Goal: Book appointment/travel/reservation

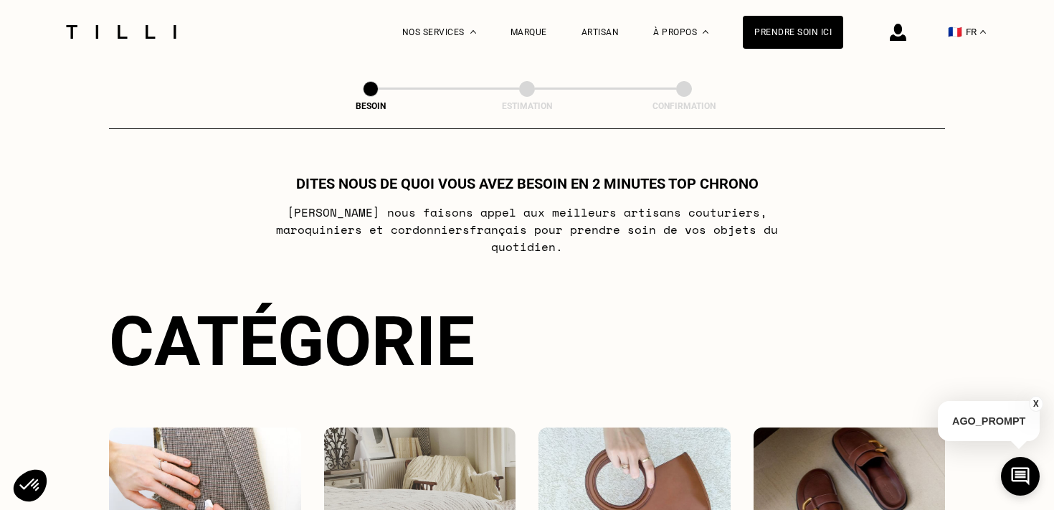
select select "FR"
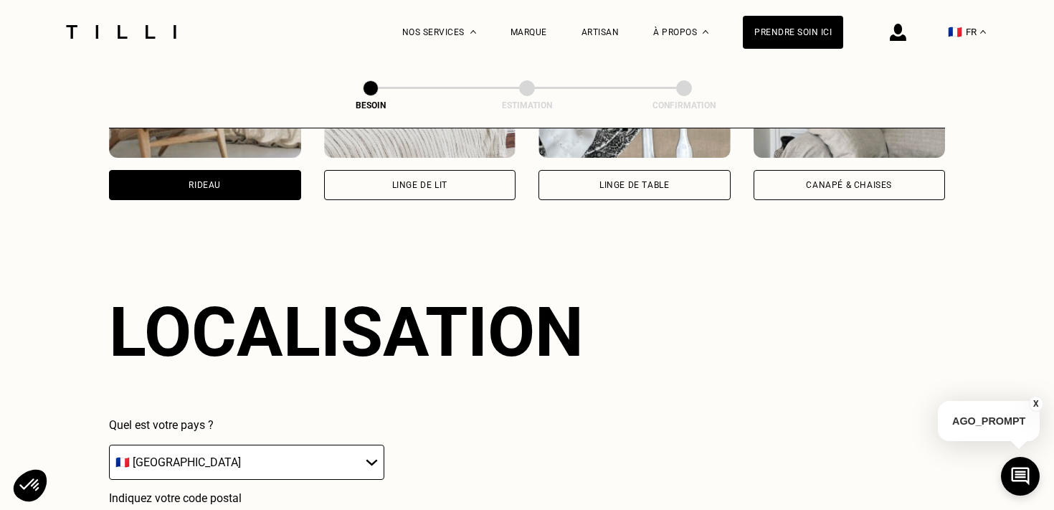
scroll to position [965, 0]
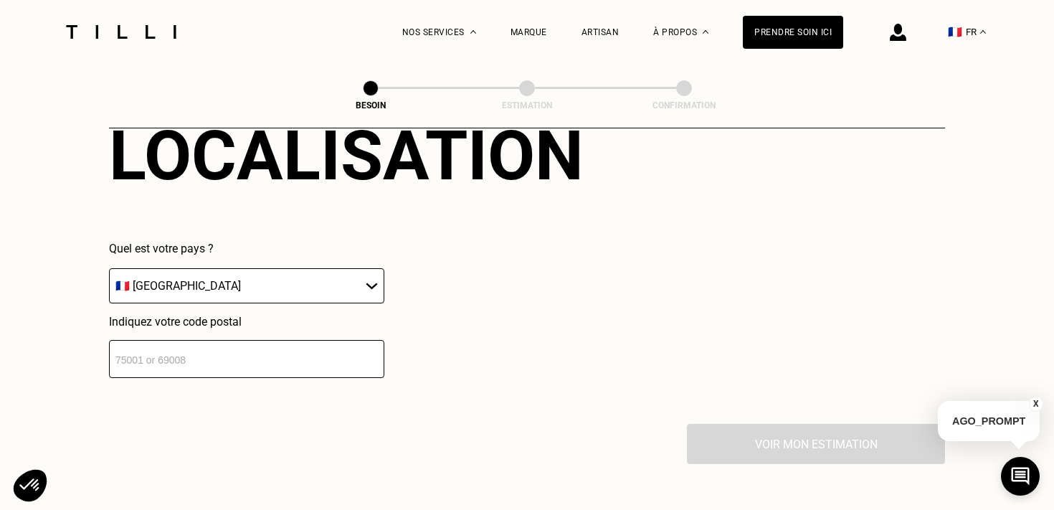
click at [307, 345] on input "number" at bounding box center [246, 359] width 275 height 38
type input "75007"
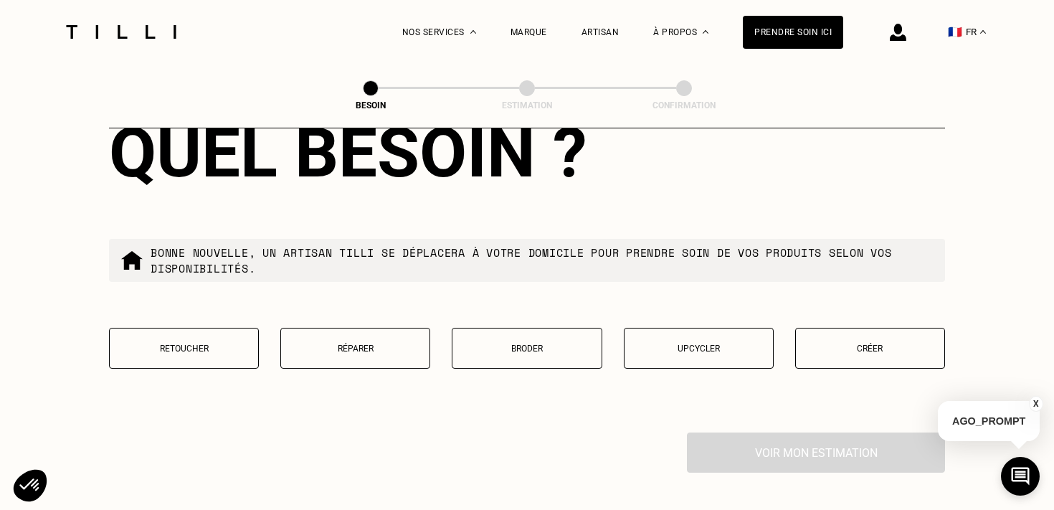
scroll to position [1332, 0]
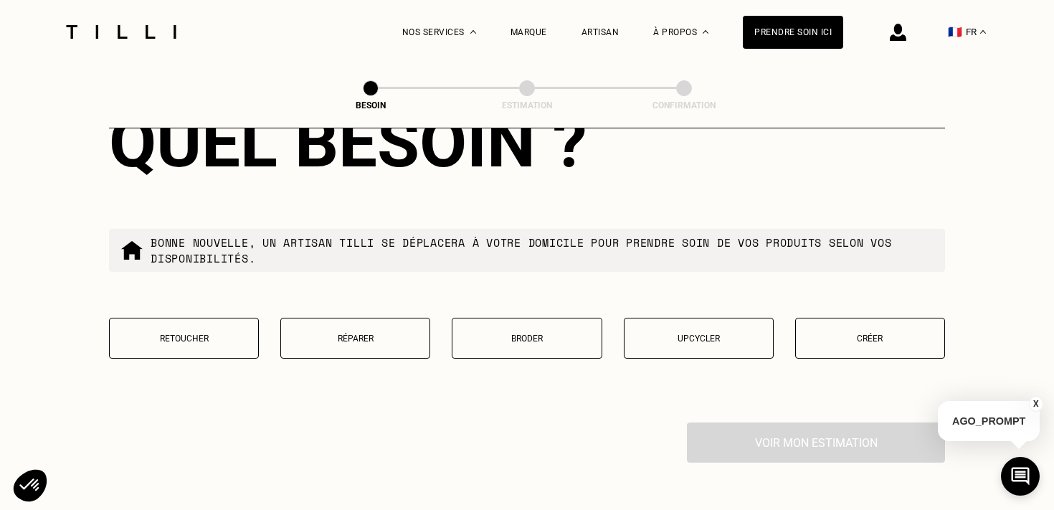
click at [855, 328] on button "Créer" at bounding box center [870, 338] width 150 height 41
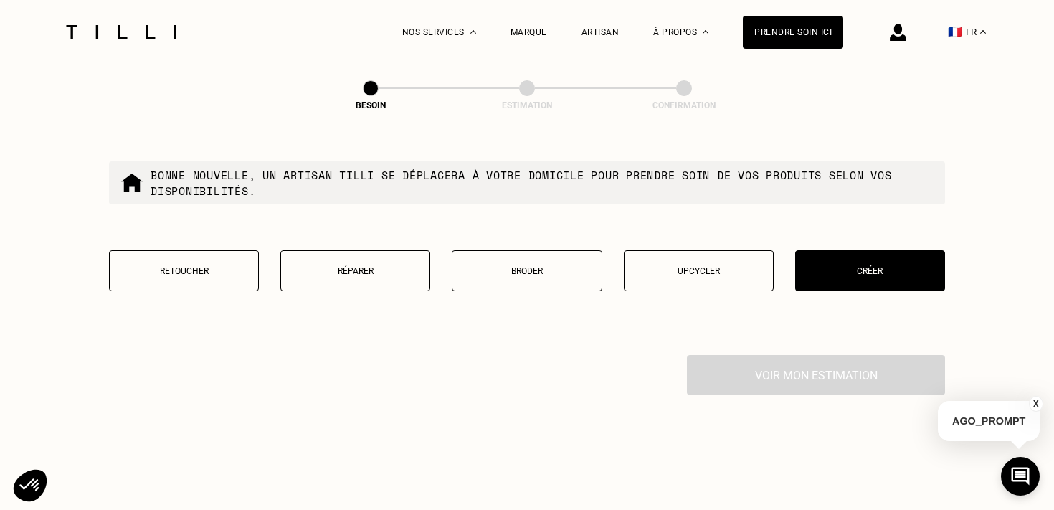
click at [838, 250] on button "Créer" at bounding box center [870, 270] width 150 height 41
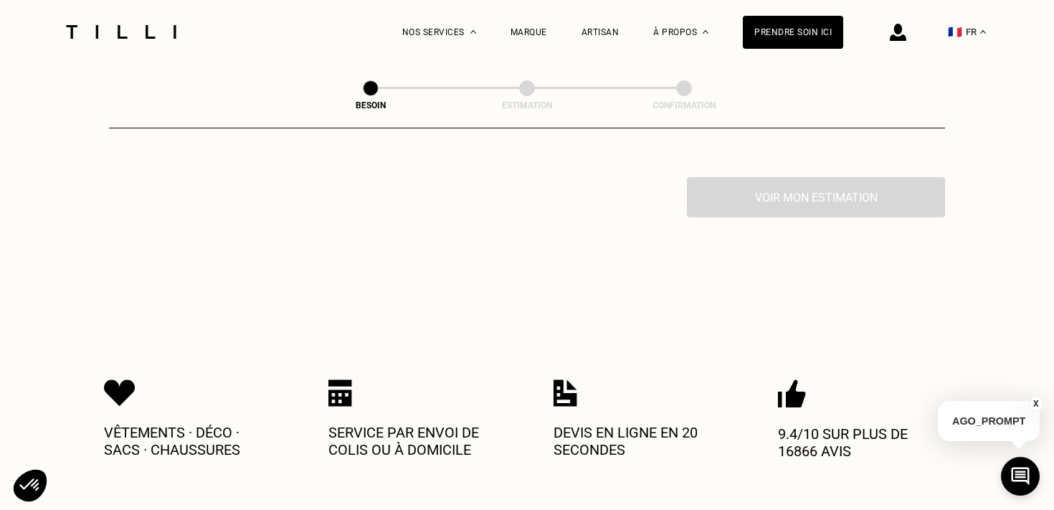
scroll to position [1578, 0]
click at [830, 189] on div "Voir mon estimation" at bounding box center [527, 196] width 836 height 40
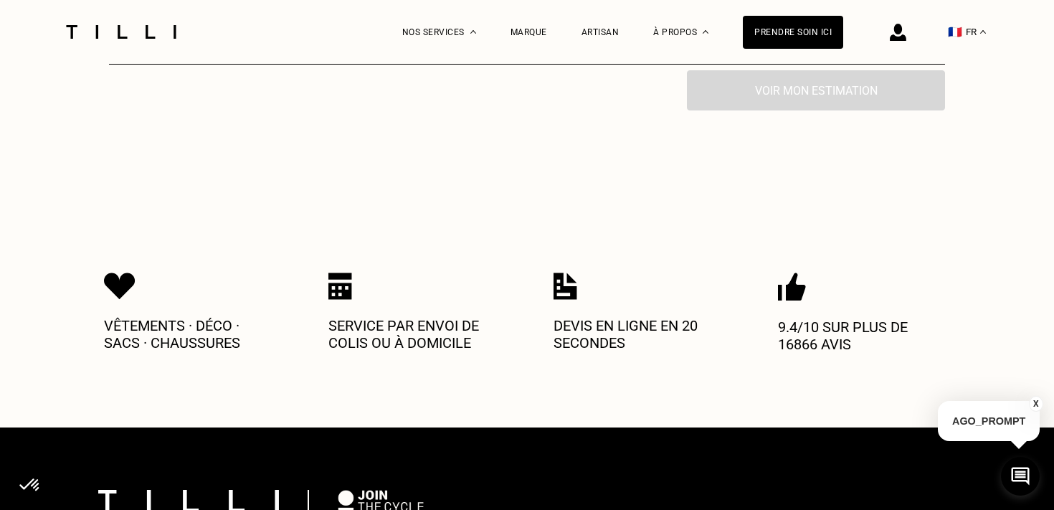
scroll to position [1736, 0]
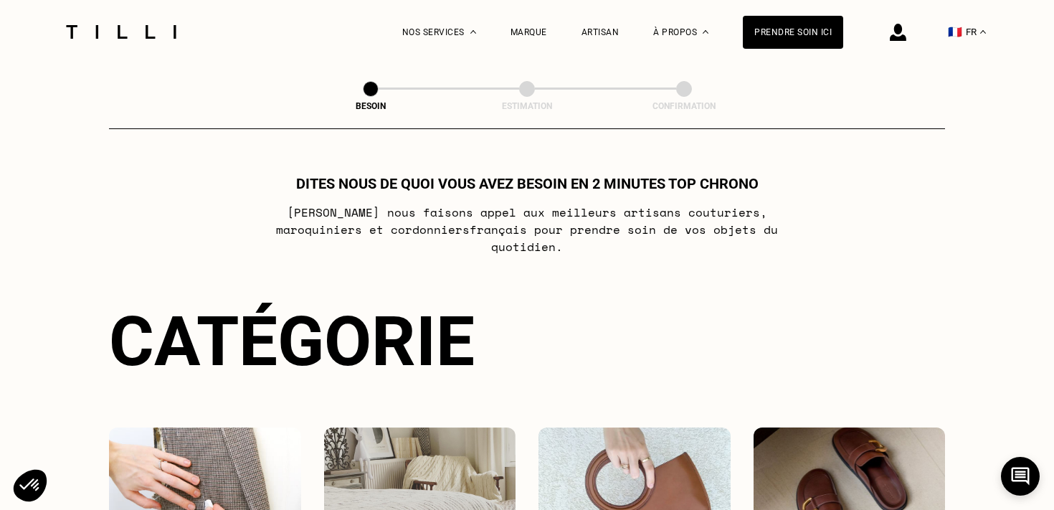
select select "FR"
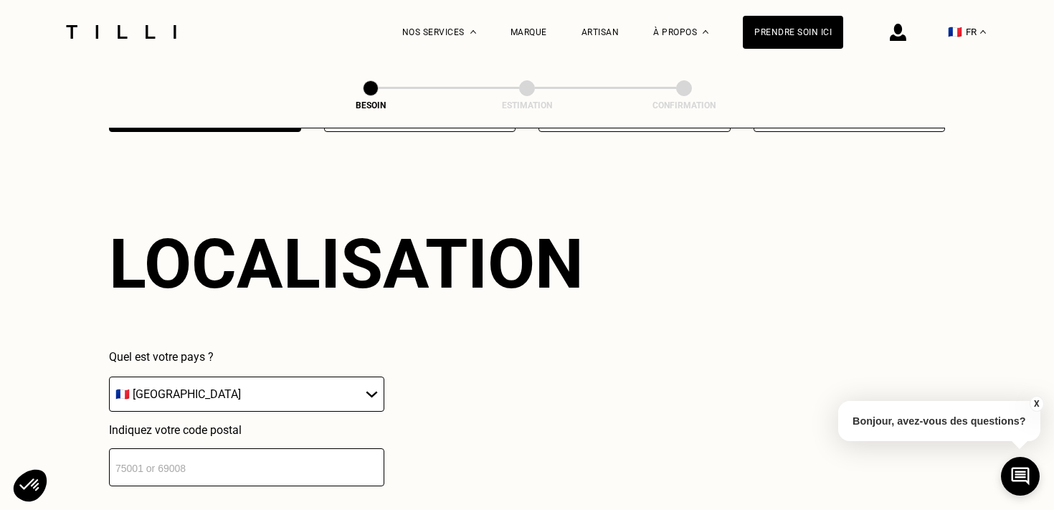
scroll to position [857, 0]
click at [267, 456] on input "number" at bounding box center [246, 467] width 275 height 38
type input "75007"
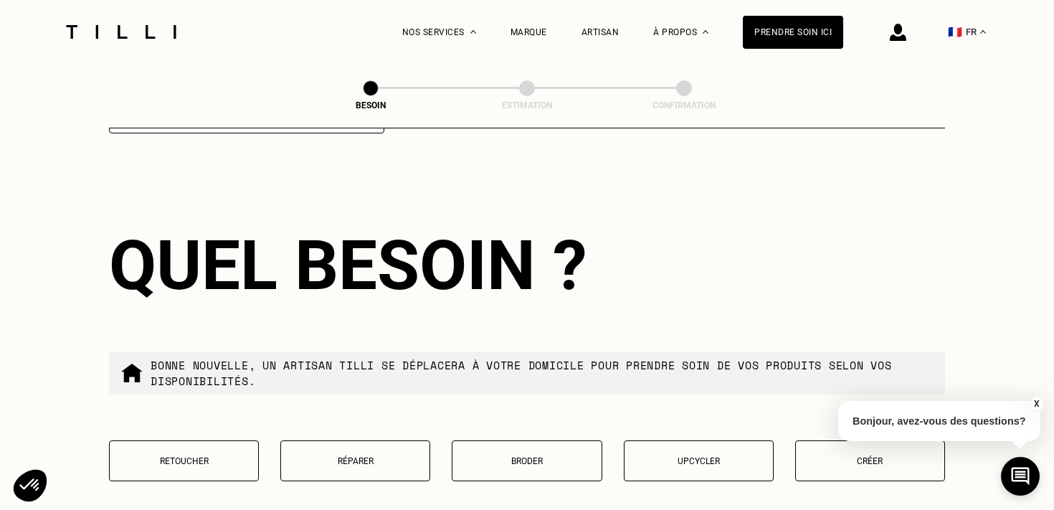
scroll to position [1211, 0]
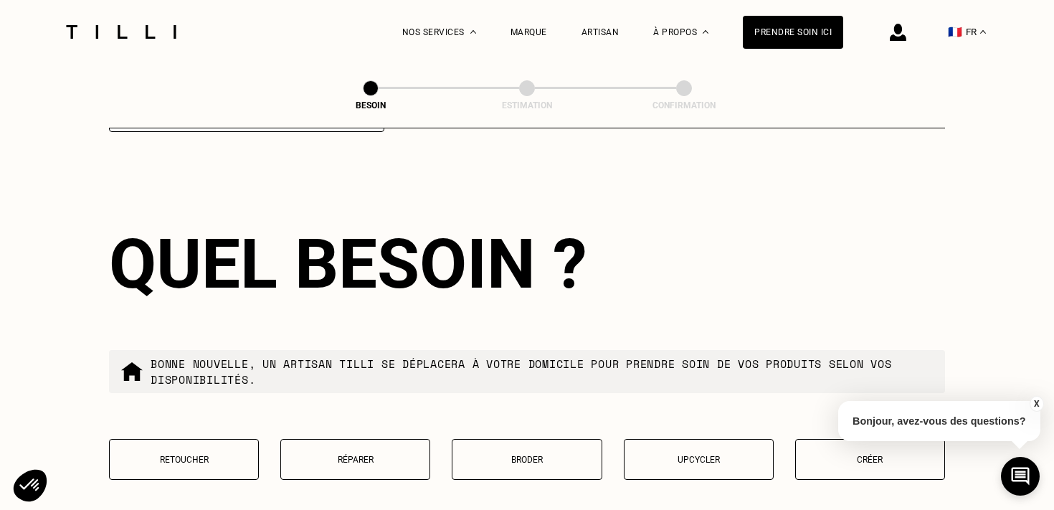
click at [826, 455] on button "Créer" at bounding box center [870, 459] width 150 height 41
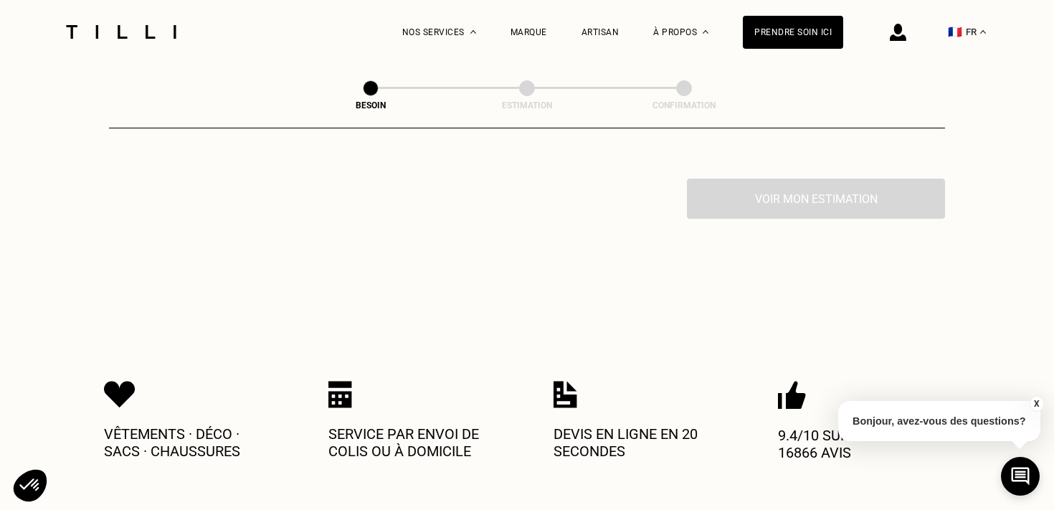
scroll to position [1578, 0]
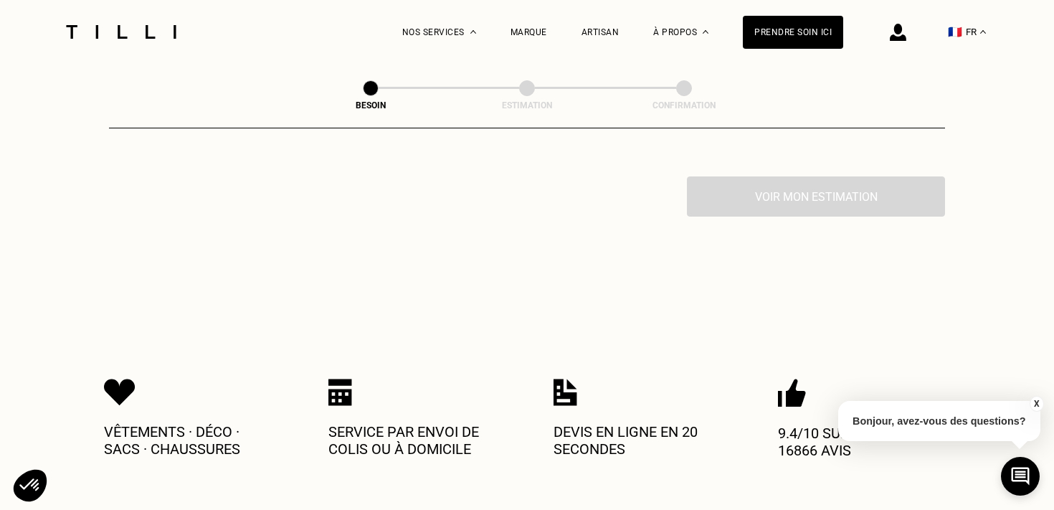
click at [772, 176] on div "Voir mon estimation" at bounding box center [527, 196] width 836 height 40
click at [1039, 402] on button "X" at bounding box center [1036, 404] width 14 height 16
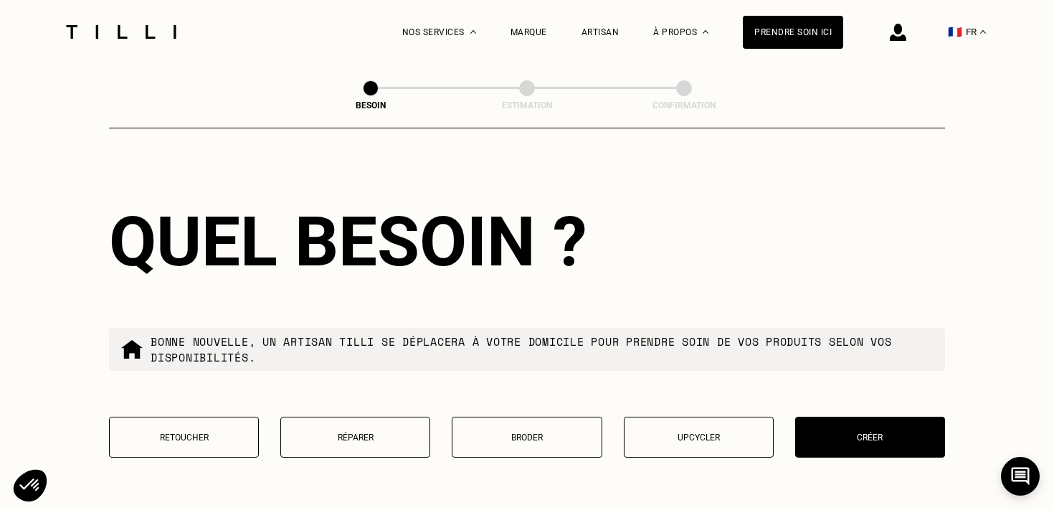
scroll to position [1302, 0]
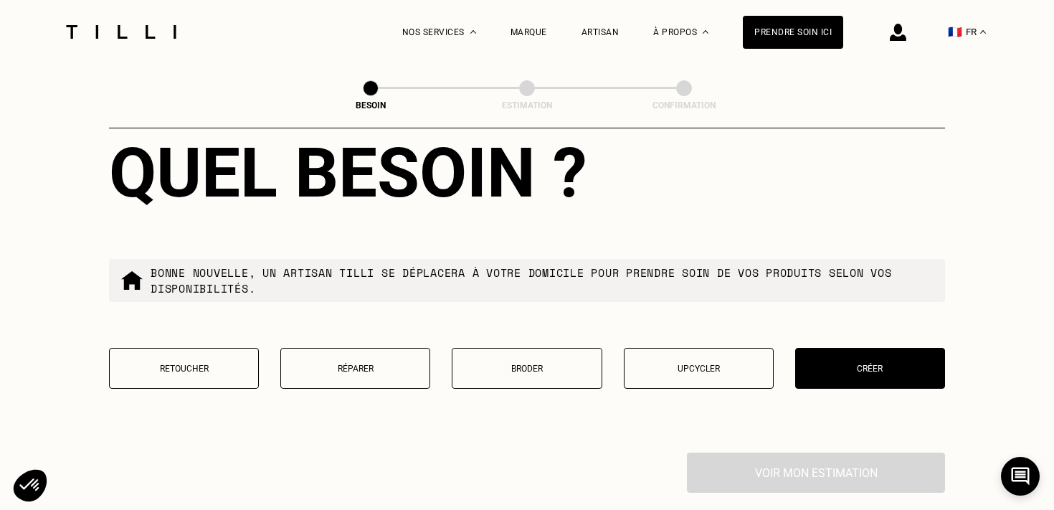
click at [508, 348] on button "Broder" at bounding box center [527, 368] width 150 height 41
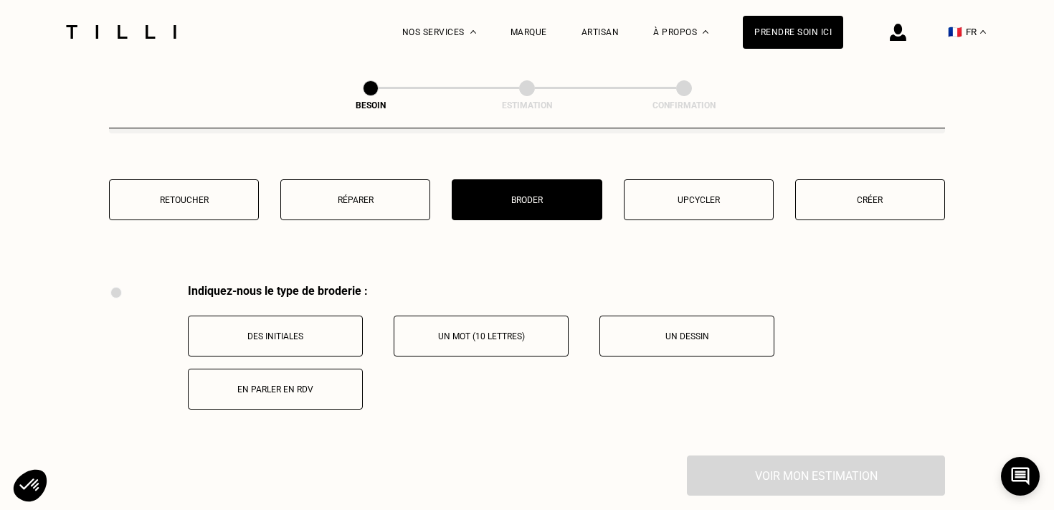
scroll to position [1447, 0]
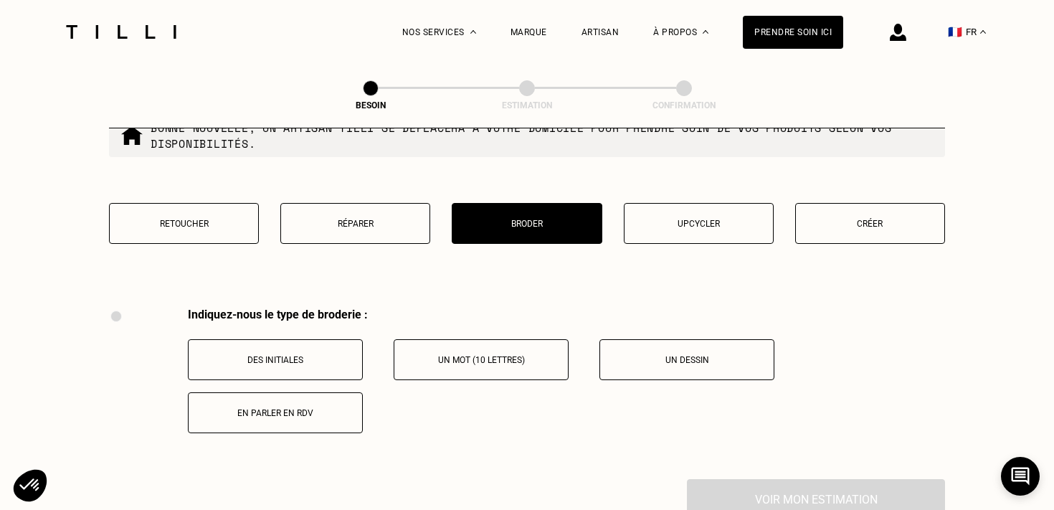
click at [844, 224] on button "Créer" at bounding box center [870, 223] width 150 height 41
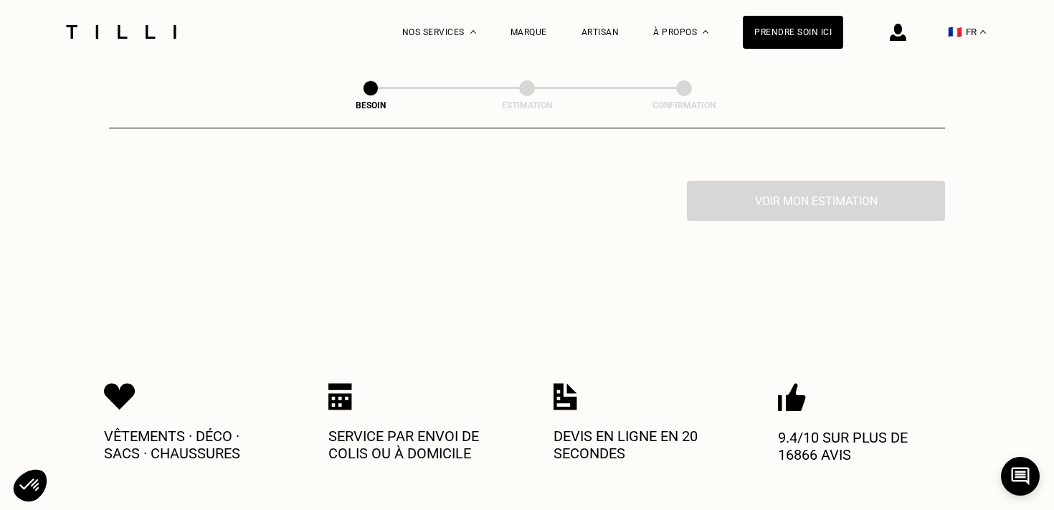
scroll to position [1578, 0]
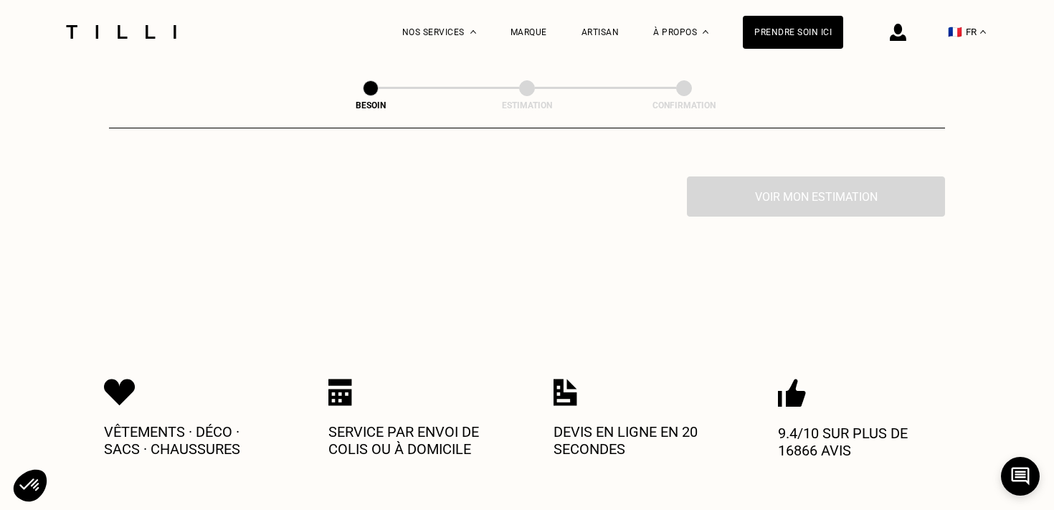
click at [830, 176] on div "Voir mon estimation" at bounding box center [527, 196] width 836 height 40
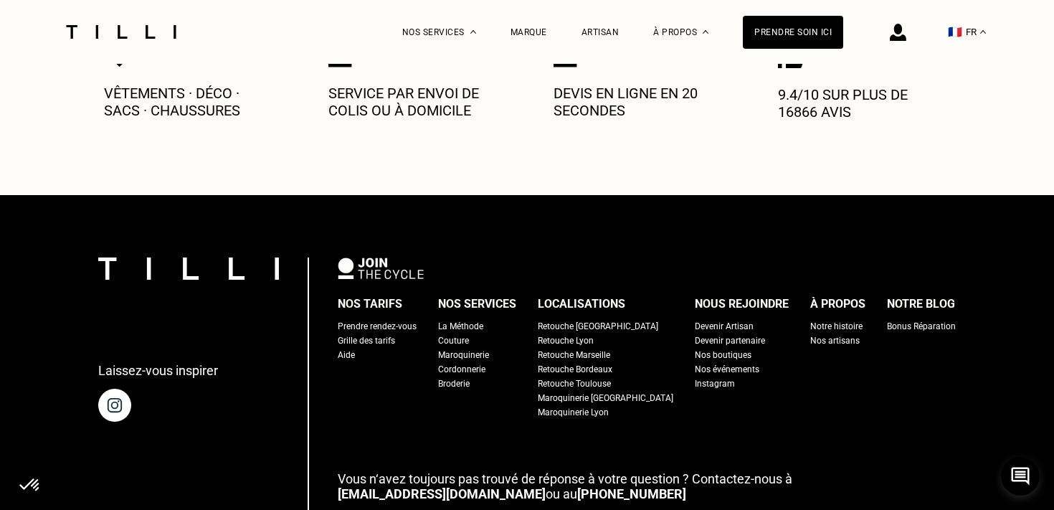
scroll to position [2050, 0]
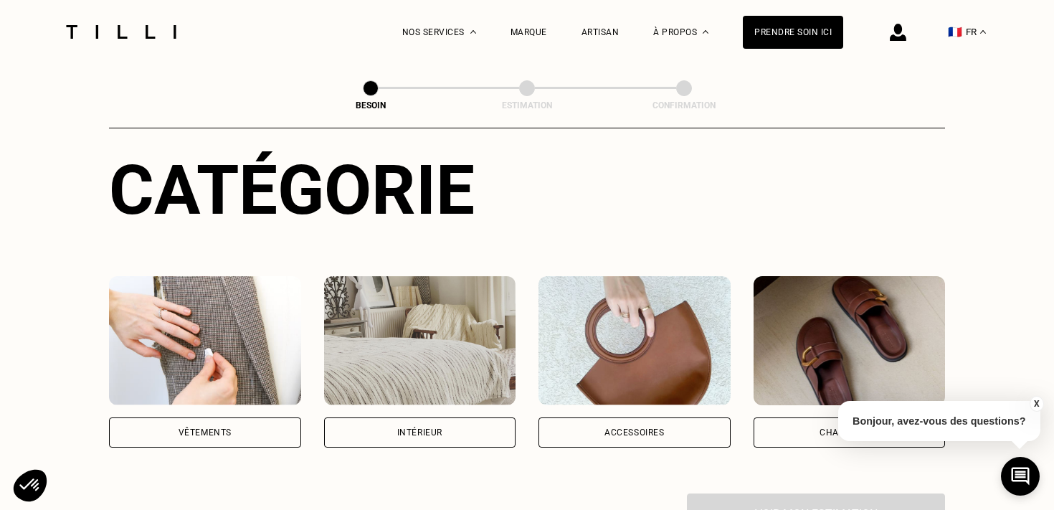
scroll to position [227, 0]
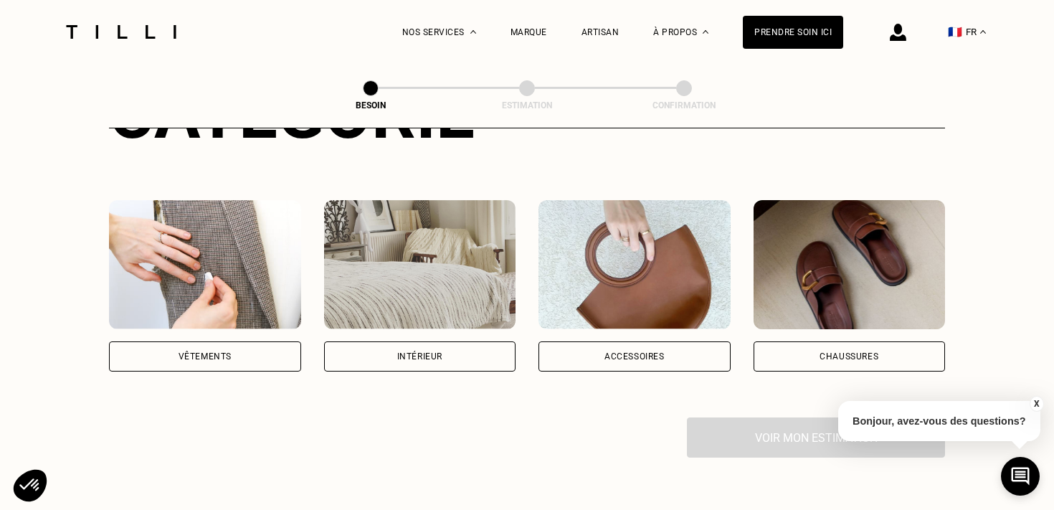
click at [454, 341] on div "Intérieur" at bounding box center [420, 356] width 192 height 30
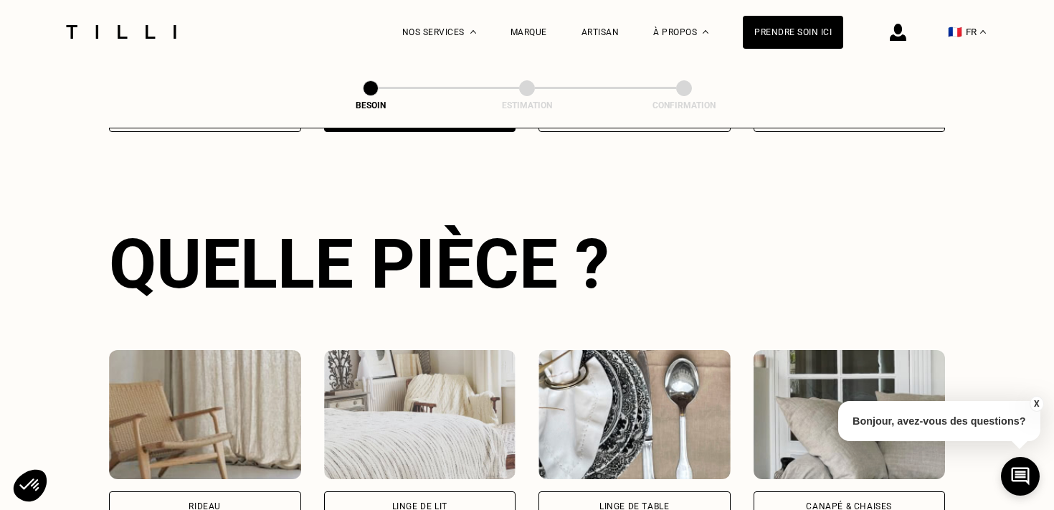
scroll to position [562, 0]
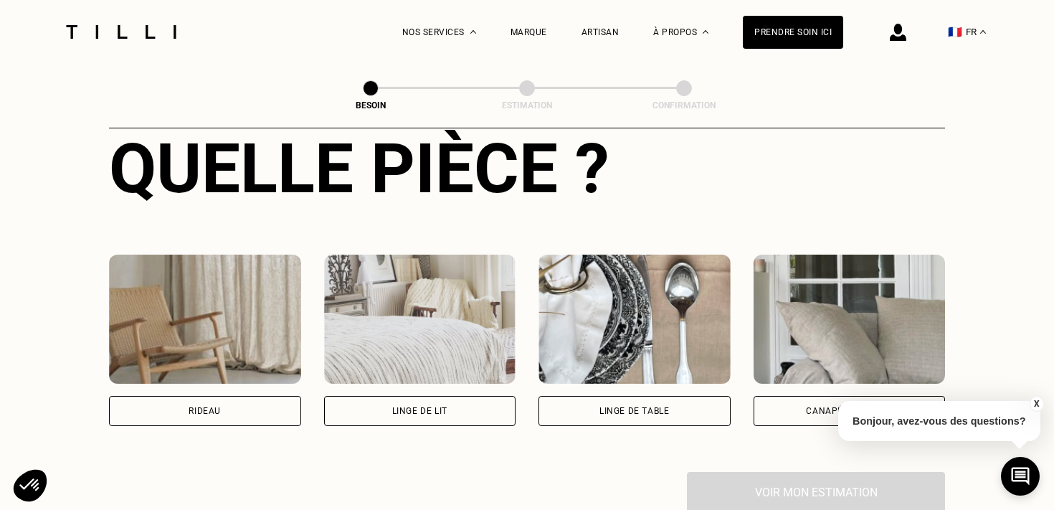
click at [221, 396] on div "Rideau" at bounding box center [205, 411] width 192 height 30
select select "FR"
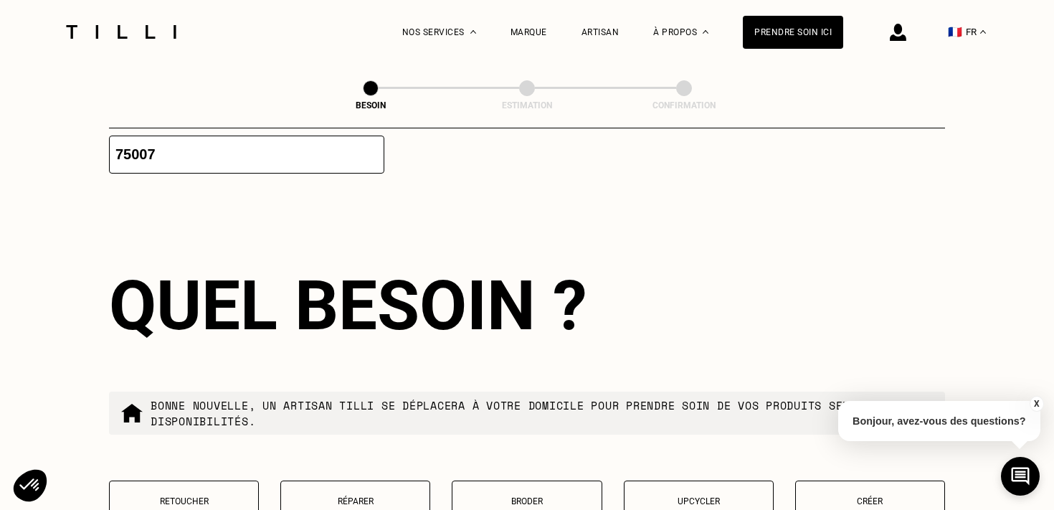
scroll to position [1287, 0]
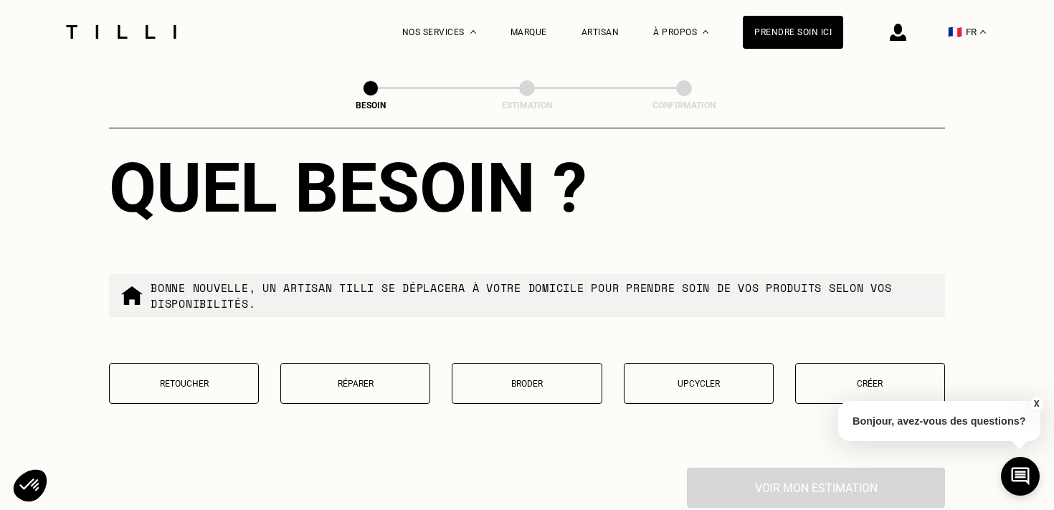
click at [850, 376] on button "Créer" at bounding box center [870, 383] width 150 height 41
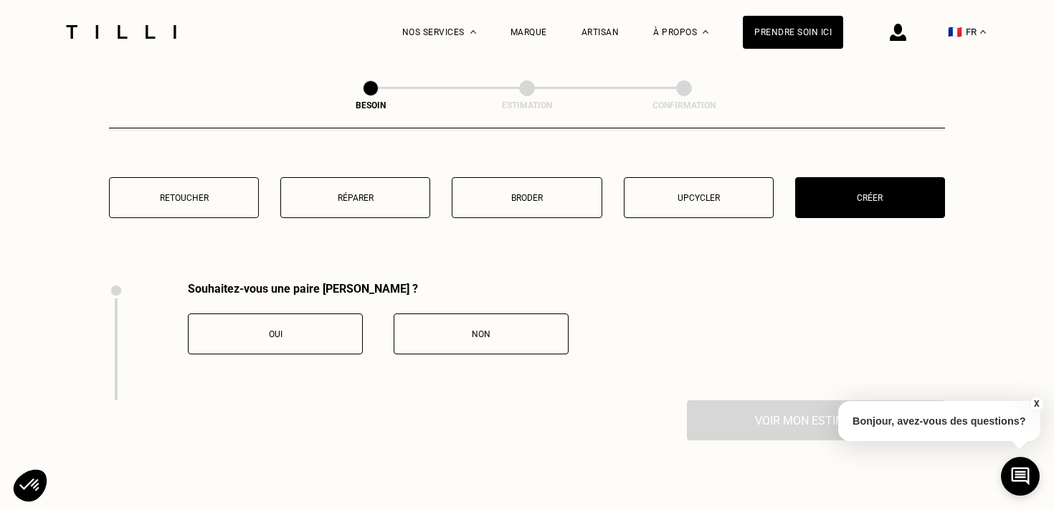
scroll to position [1418, 0]
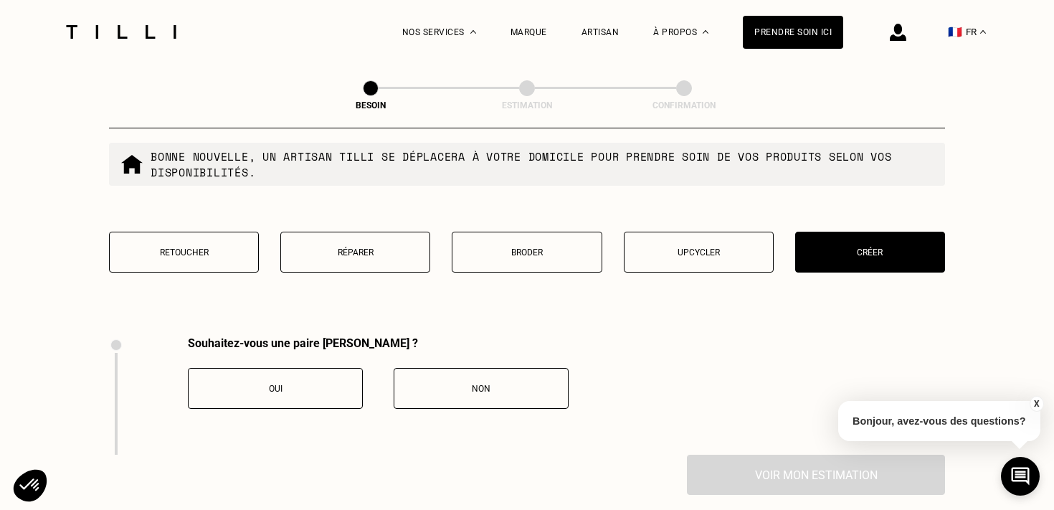
click at [306, 368] on button "Oui" at bounding box center [275, 388] width 175 height 41
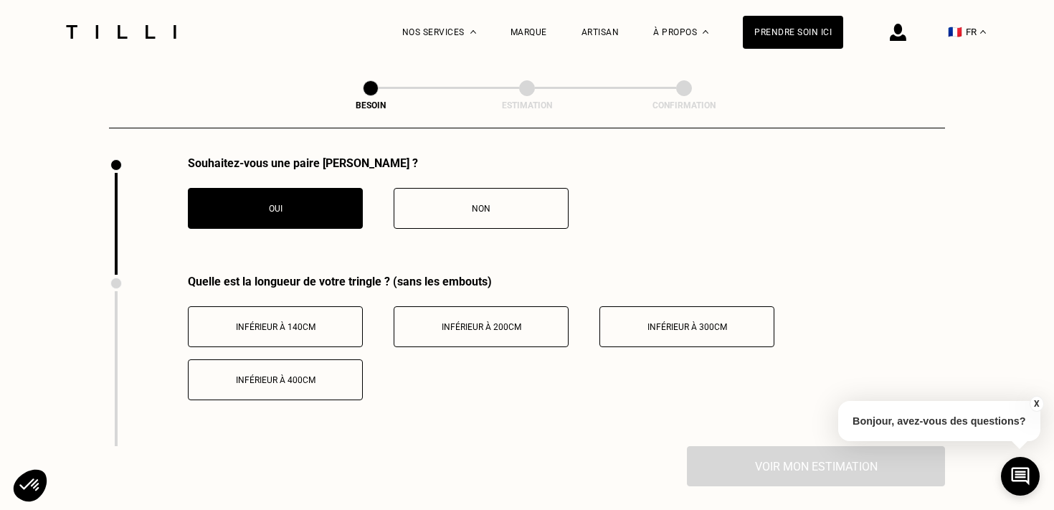
scroll to position [1652, 0]
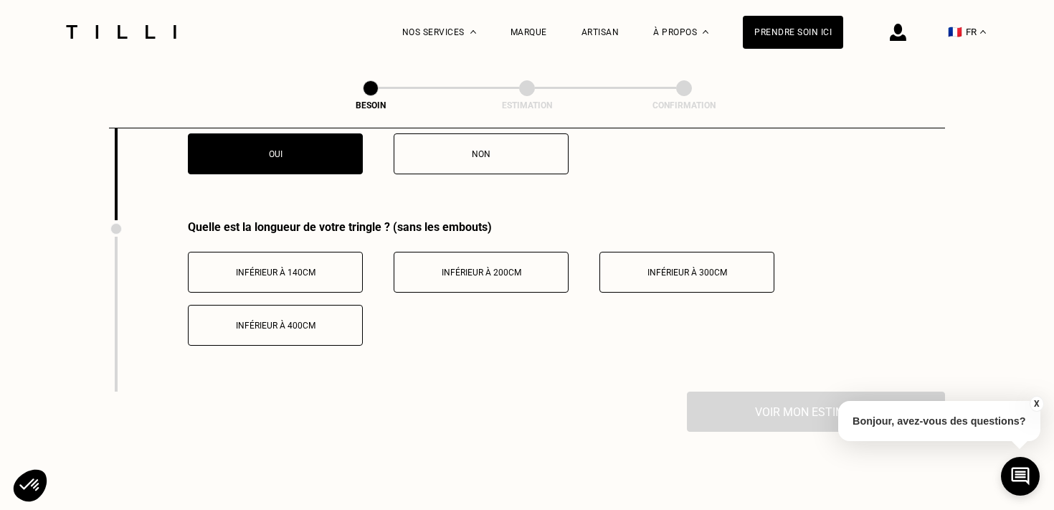
click at [505, 266] on button "Inférieur à 200cm" at bounding box center [481, 272] width 175 height 41
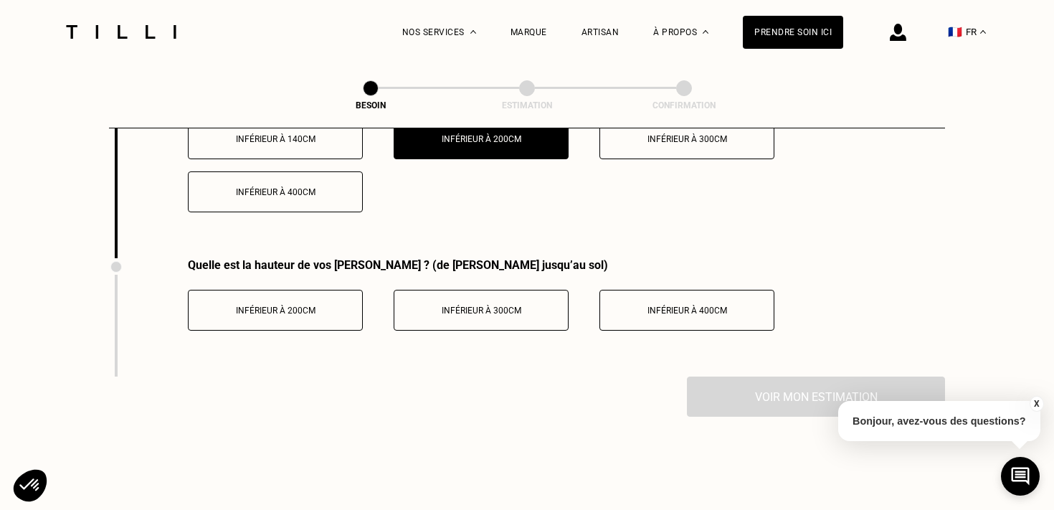
scroll to position [1789, 0]
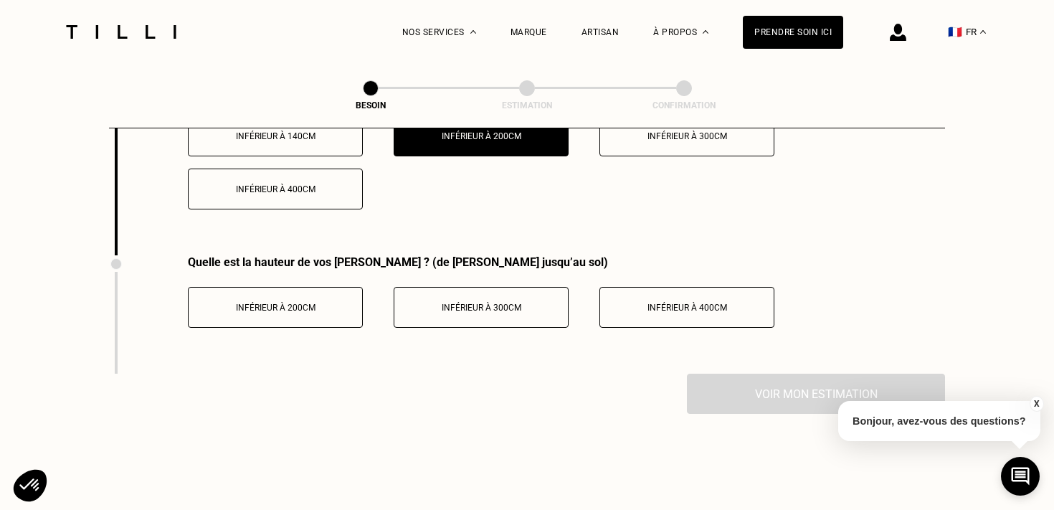
click at [521, 299] on button "Inférieur à 300cm" at bounding box center [481, 307] width 175 height 41
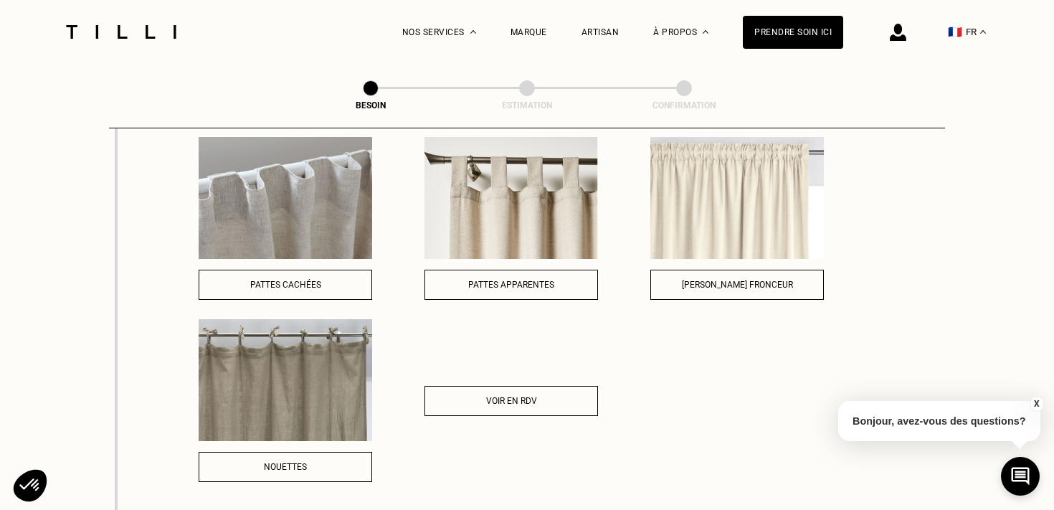
scroll to position [2055, 0]
click at [524, 387] on button "Voir en RDV" at bounding box center [512, 402] width 174 height 30
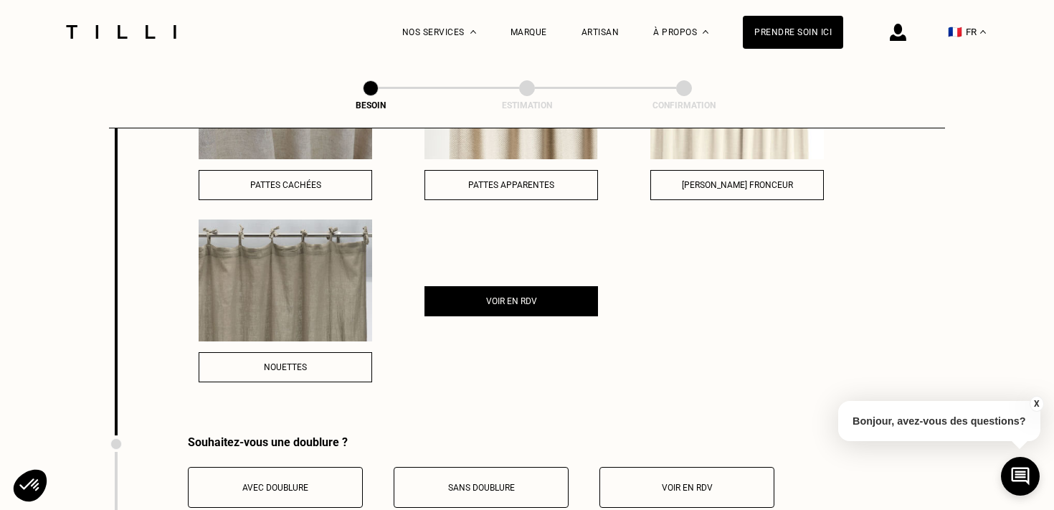
scroll to position [2231, 0]
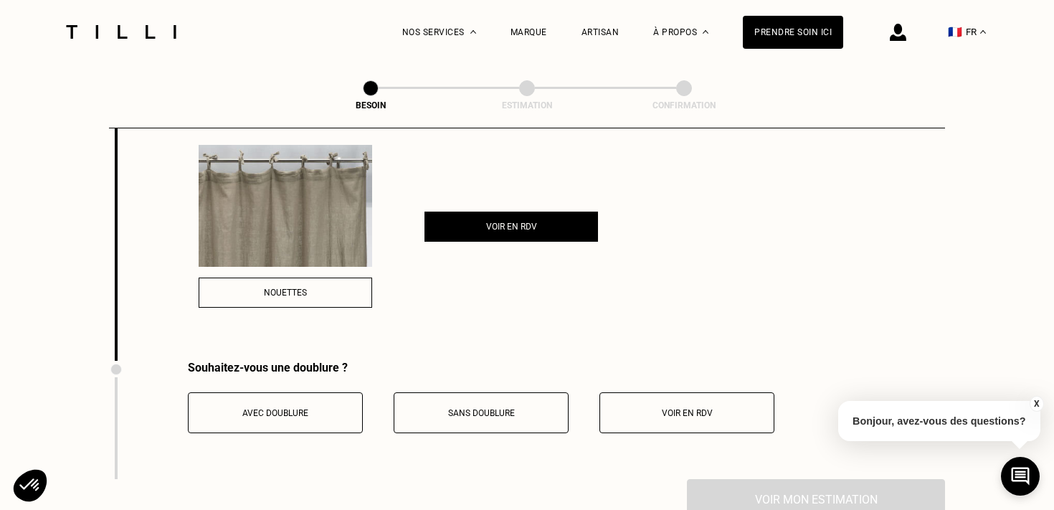
click at [311, 408] on div "Avec doublure" at bounding box center [275, 413] width 159 height 10
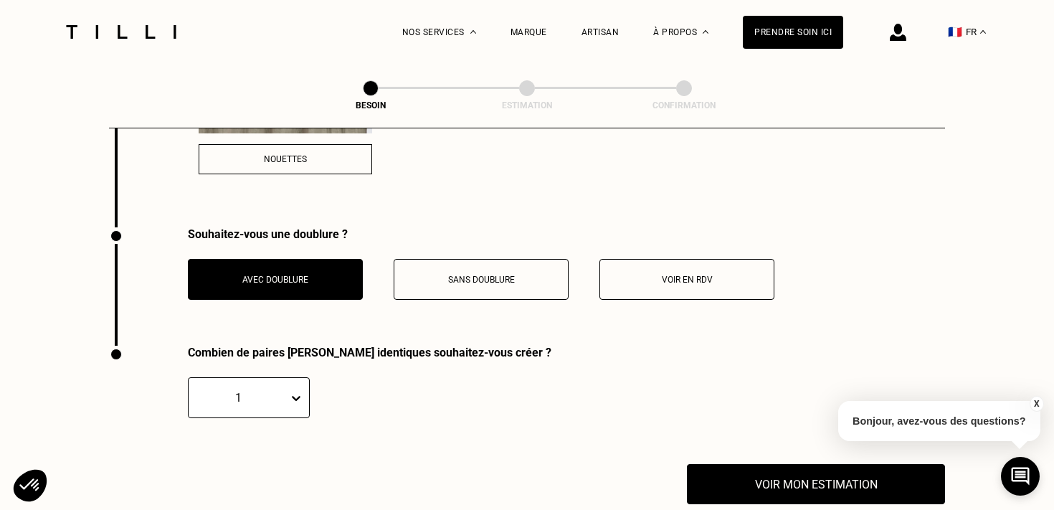
scroll to position [2441, 0]
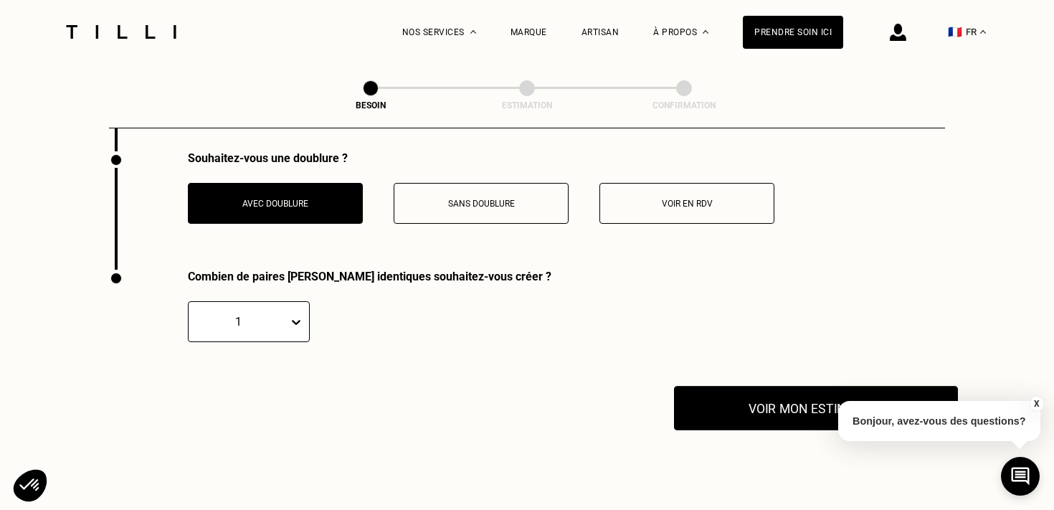
click at [790, 404] on button "Voir mon estimation" at bounding box center [816, 408] width 284 height 44
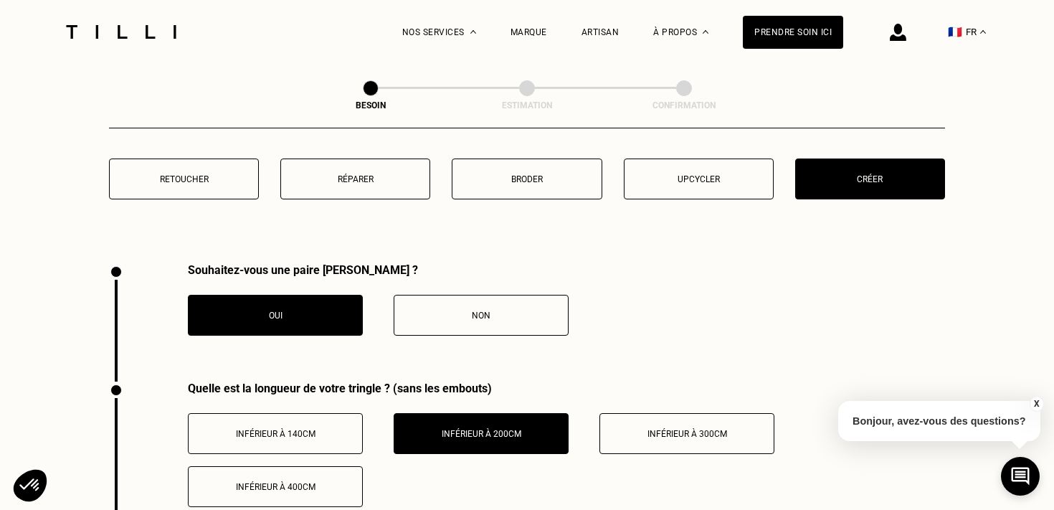
scroll to position [1485, 0]
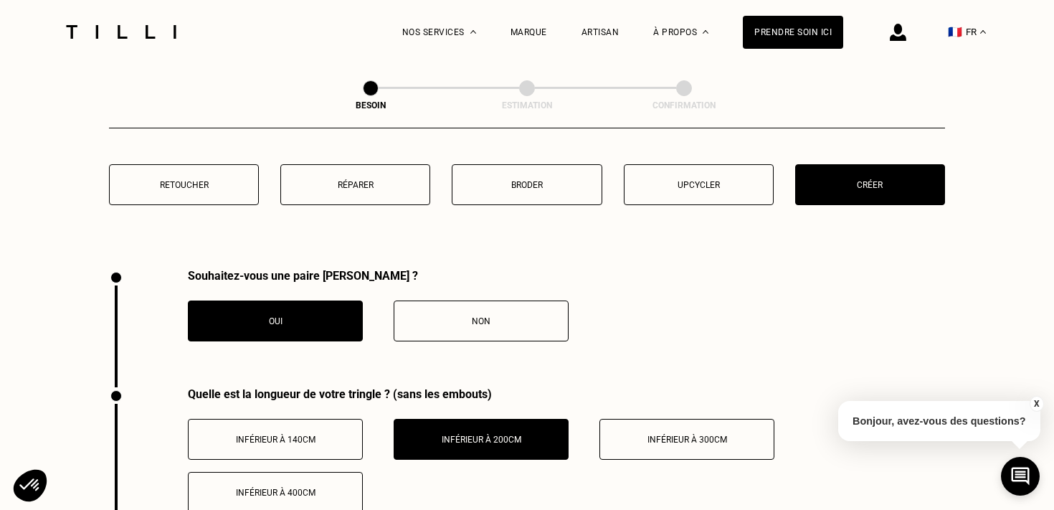
click at [442, 315] on button "Non" at bounding box center [481, 320] width 175 height 41
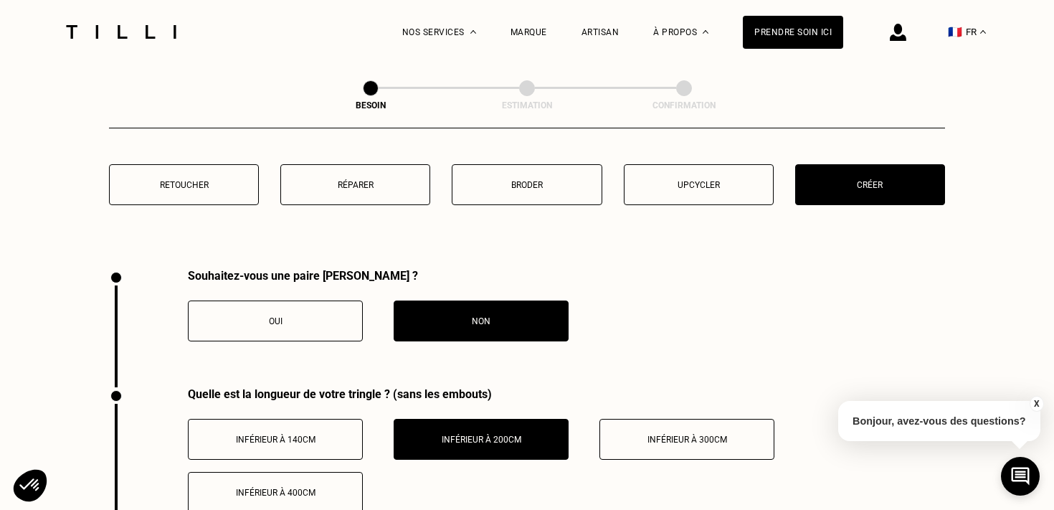
click at [319, 313] on button "Oui" at bounding box center [275, 320] width 175 height 41
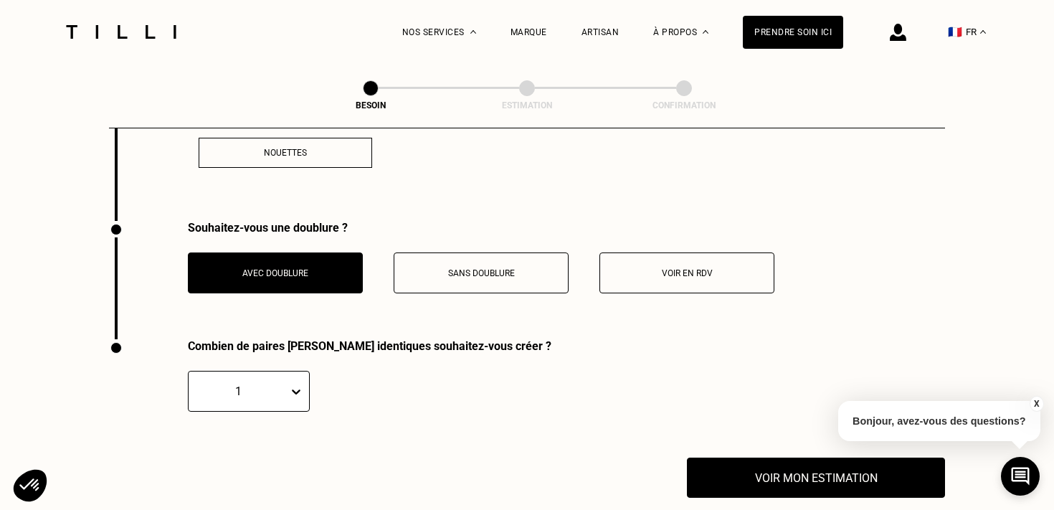
scroll to position [2566, 0]
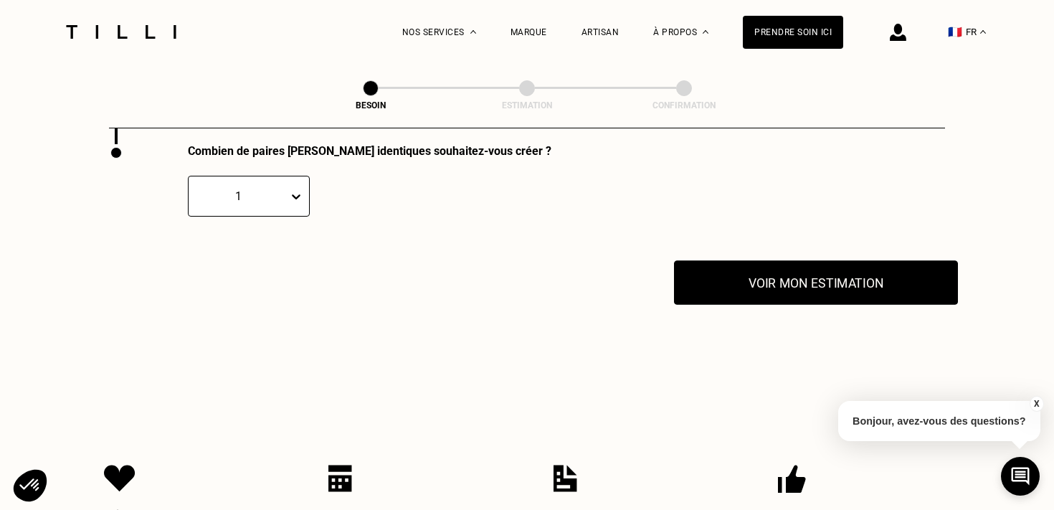
click at [739, 280] on button "Voir mon estimation" at bounding box center [816, 282] width 284 height 44
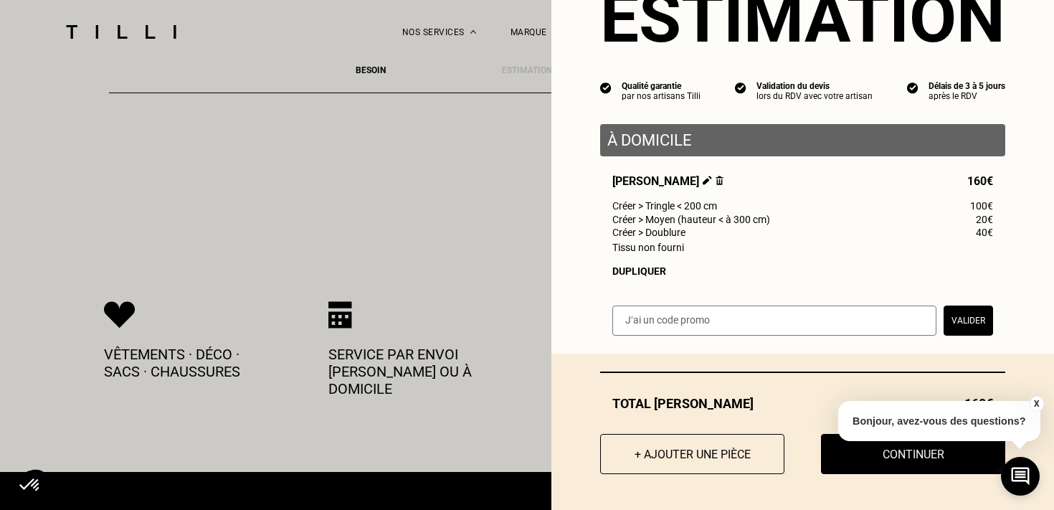
scroll to position [2750, 0]
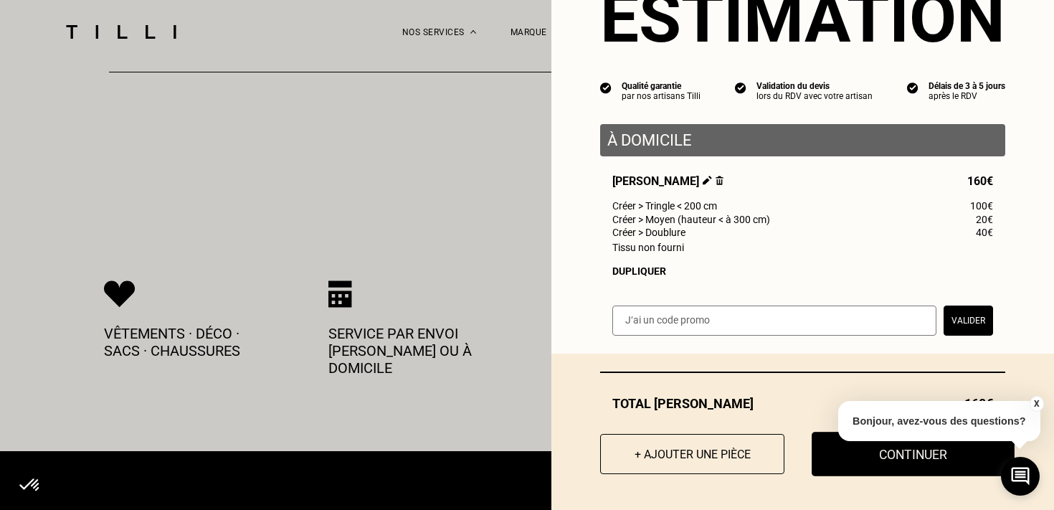
click at [865, 465] on button "Continuer" at bounding box center [913, 454] width 203 height 44
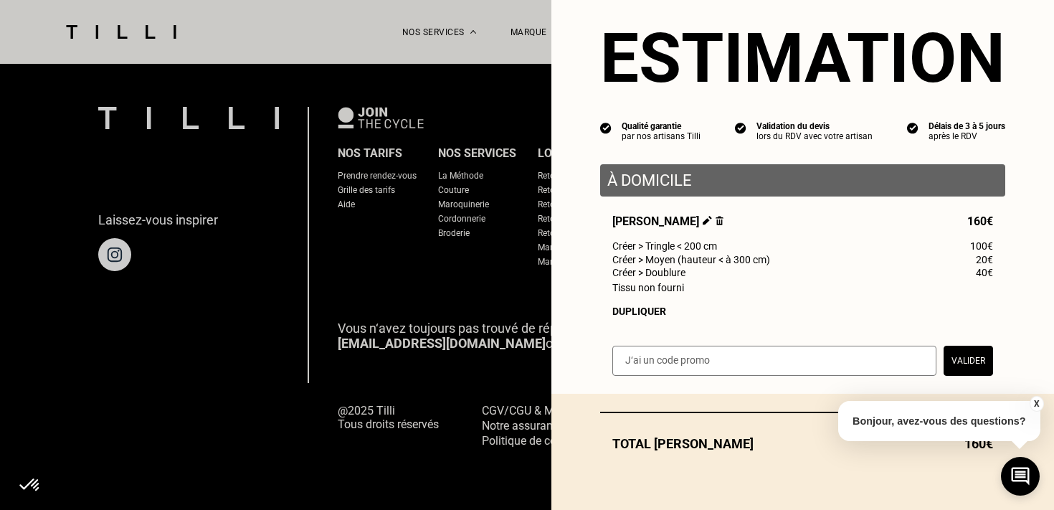
scroll to position [30, 0]
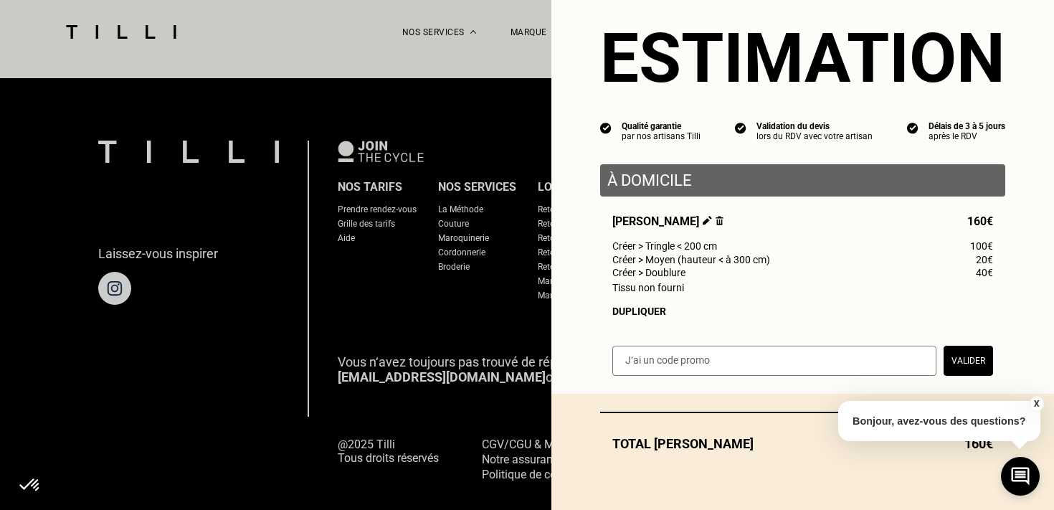
select select "FR"
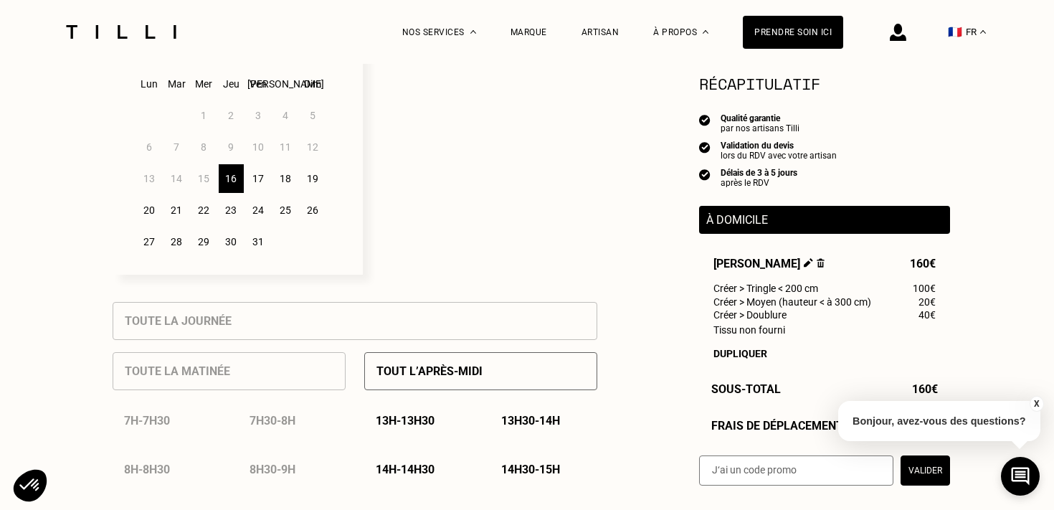
scroll to position [427, 0]
click at [285, 183] on div "18" at bounding box center [285, 180] width 25 height 29
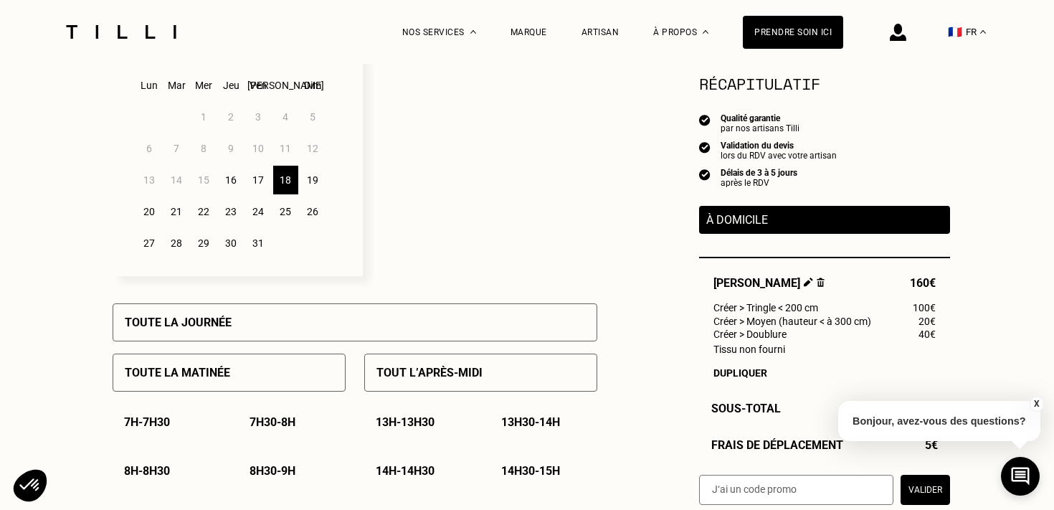
scroll to position [460, 0]
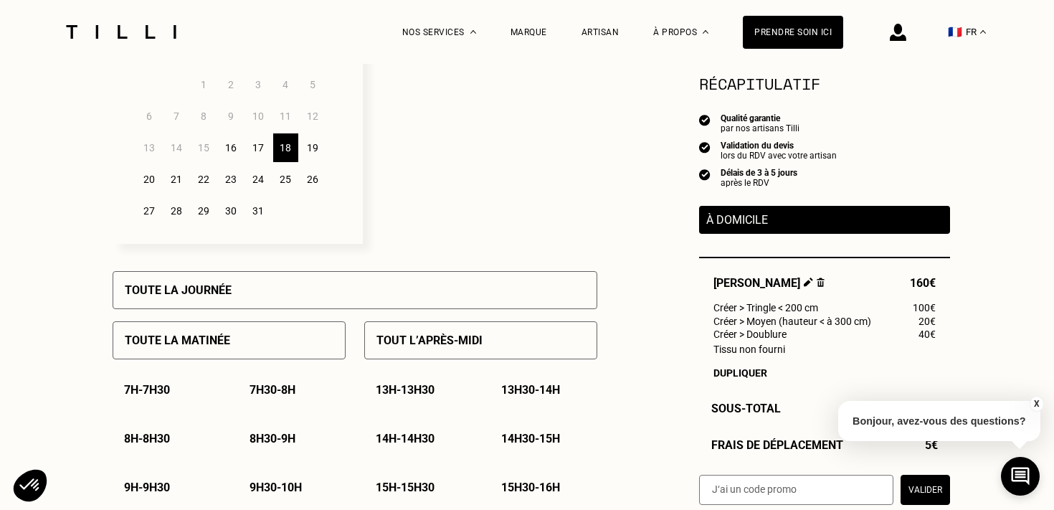
click at [306, 143] on div "19" at bounding box center [312, 147] width 25 height 29
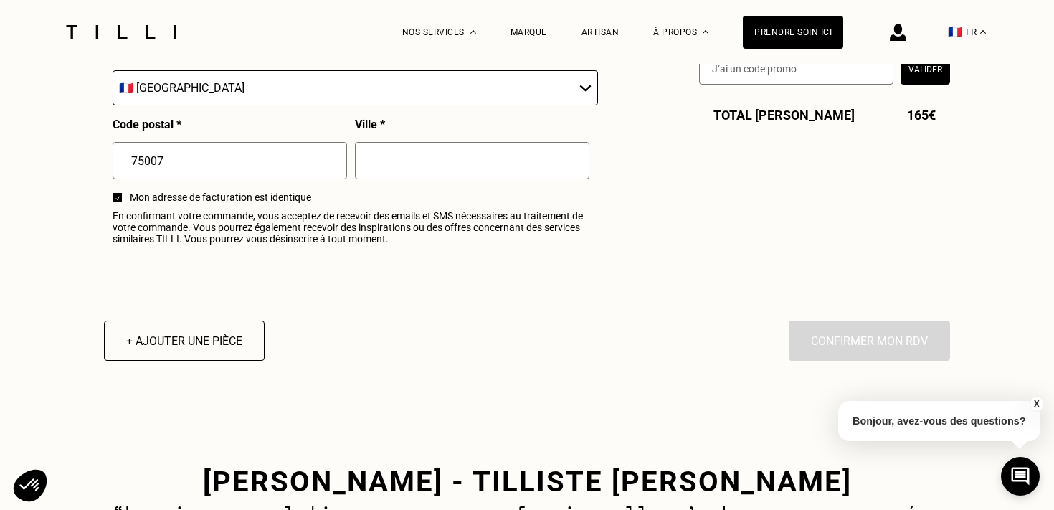
scroll to position [1754, 0]
